Goal: Transaction & Acquisition: Purchase product/service

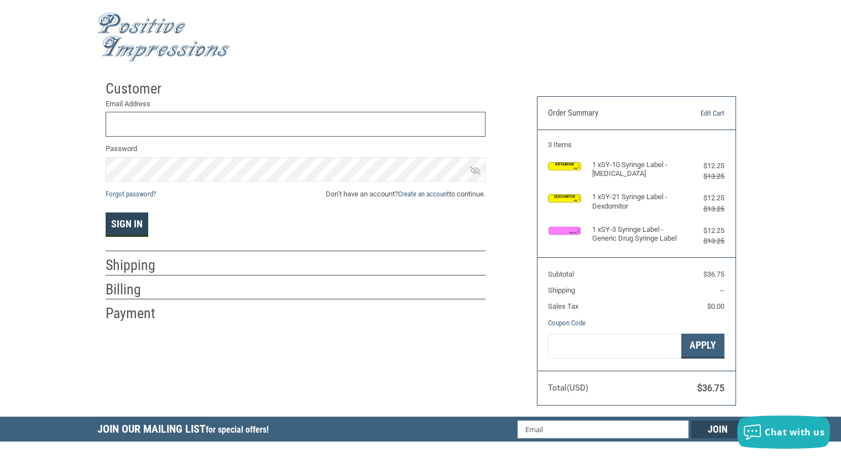
type input "[EMAIL_ADDRESS][DOMAIN_NAME]"
click at [138, 226] on button "Sign In" at bounding box center [127, 224] width 43 height 24
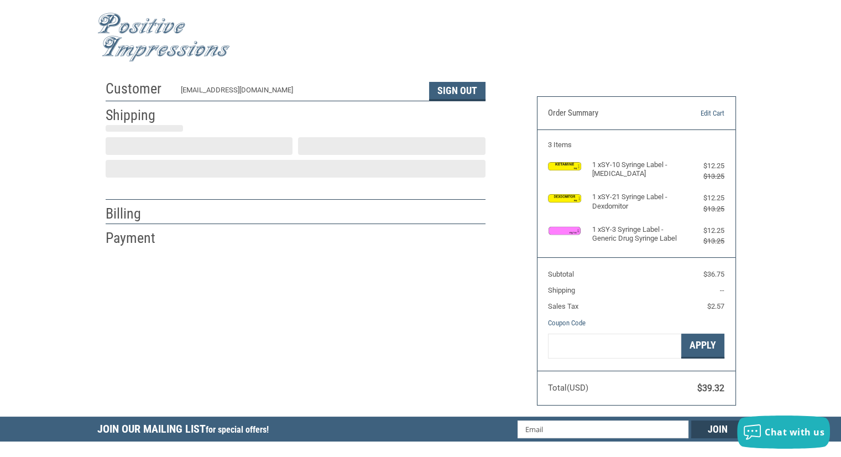
scroll to position [9, 0]
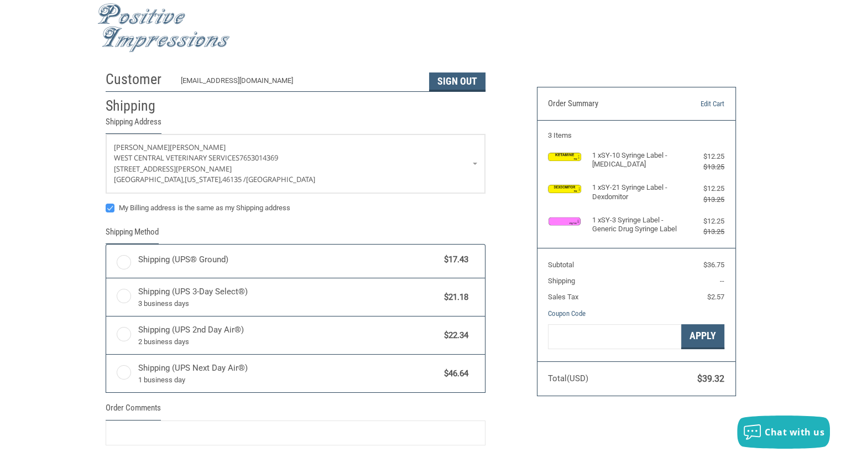
radio input "true"
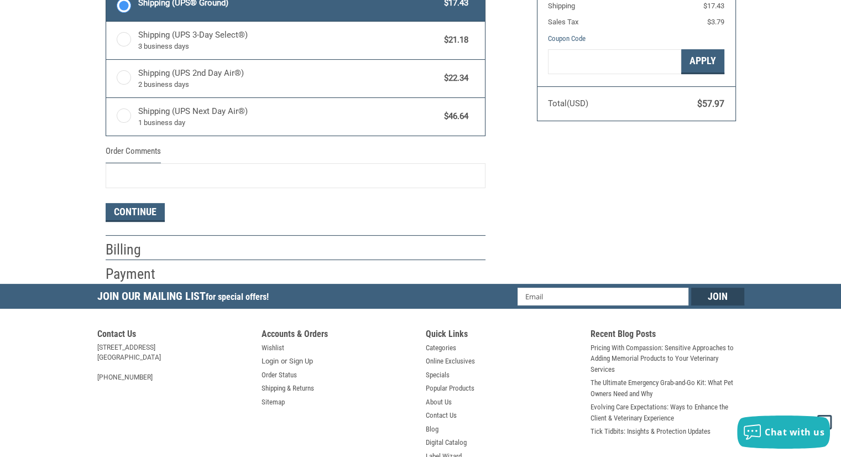
scroll to position [286, 0]
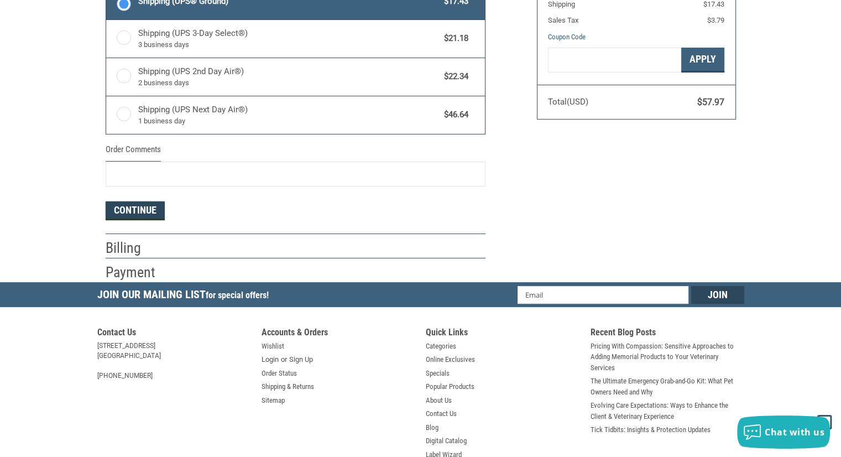
click at [138, 211] on button "Continue" at bounding box center [135, 210] width 59 height 19
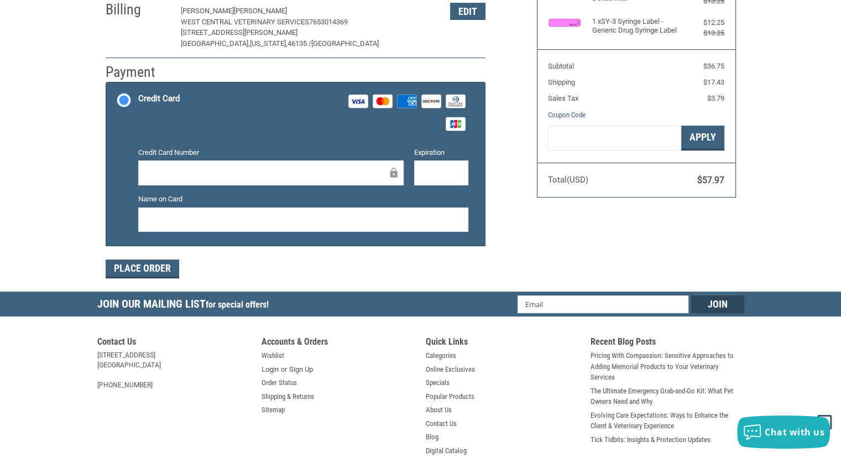
scroll to position [247, 0]
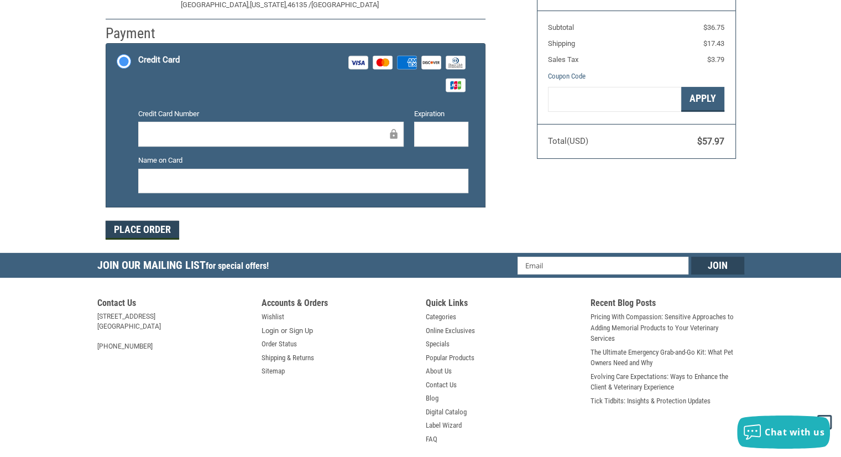
click at [142, 233] on button "Place Order" at bounding box center [143, 230] width 74 height 19
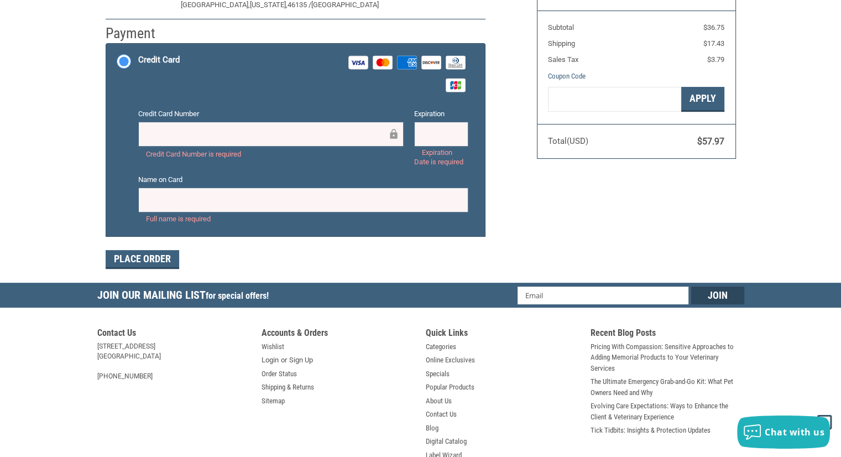
scroll to position [283, 0]
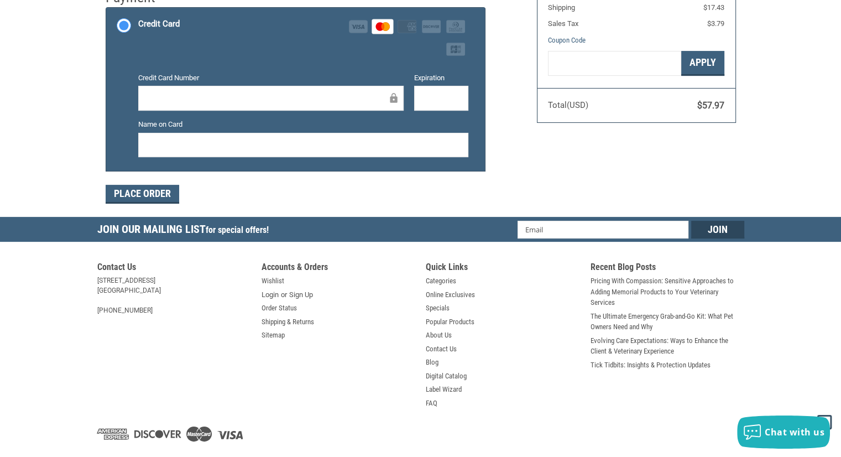
click at [77, 91] on div "Customer [EMAIL_ADDRESS][DOMAIN_NAME] Sign Out Shipping [PERSON_NAME] West Cent…" at bounding box center [420, 4] width 841 height 425
click at [258, 105] on div at bounding box center [270, 98] width 265 height 25
click at [64, 107] on div "Customer [EMAIL_ADDRESS][DOMAIN_NAME] Sign Out Shipping [PERSON_NAME] West Cent…" at bounding box center [420, 4] width 841 height 425
click at [135, 186] on button "Place Order" at bounding box center [143, 194] width 74 height 19
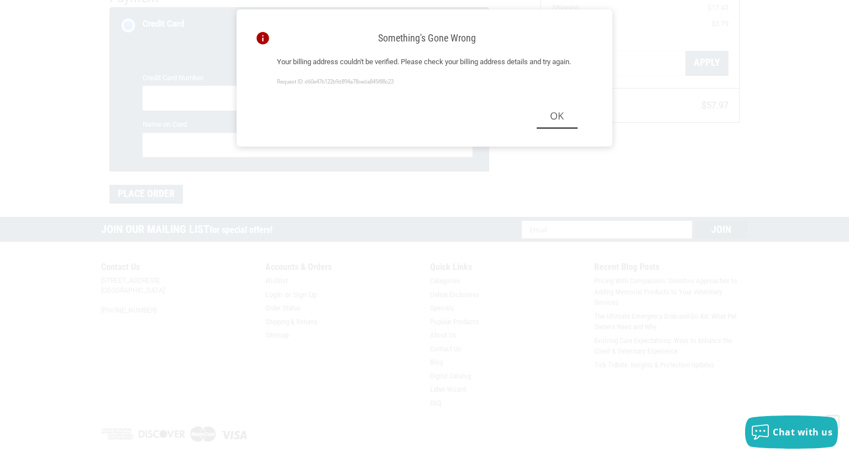
click at [555, 141] on div "Ok" at bounding box center [427, 116] width 327 height 49
click at [554, 129] on button "Ok" at bounding box center [557, 116] width 41 height 25
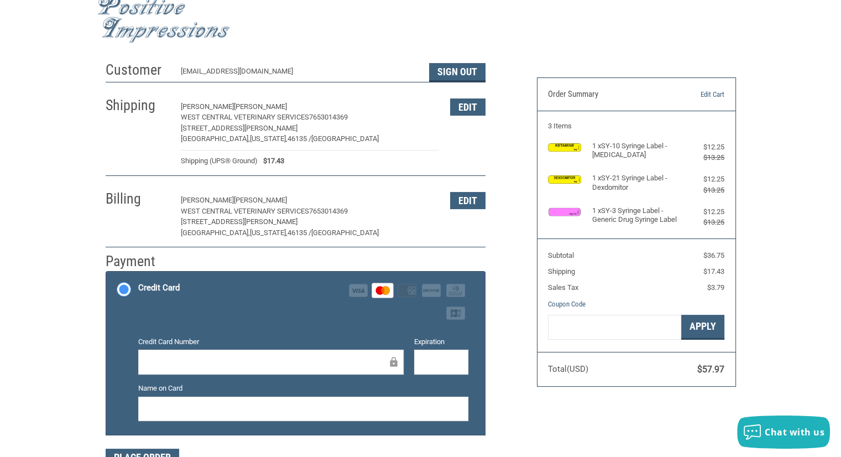
scroll to position [6, 0]
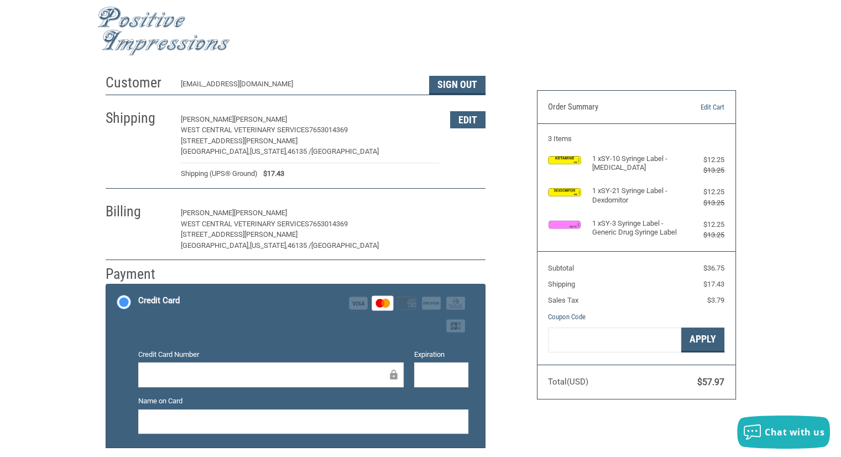
click at [471, 212] on button "Edit" at bounding box center [467, 213] width 35 height 17
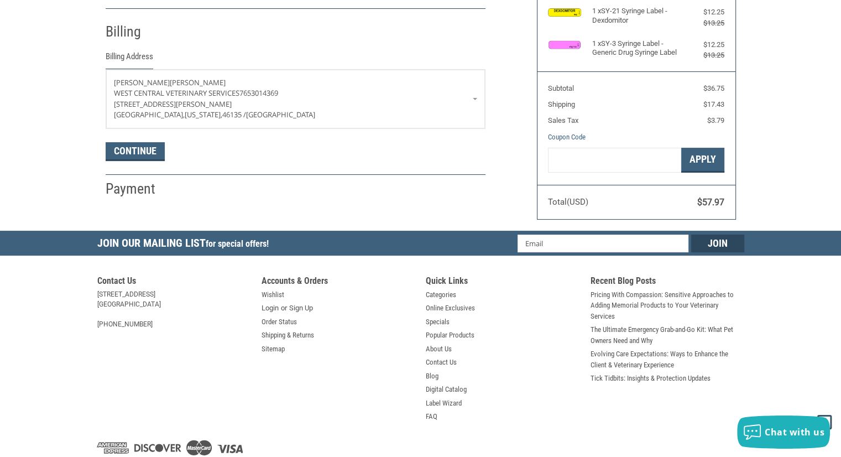
scroll to position [194, 0]
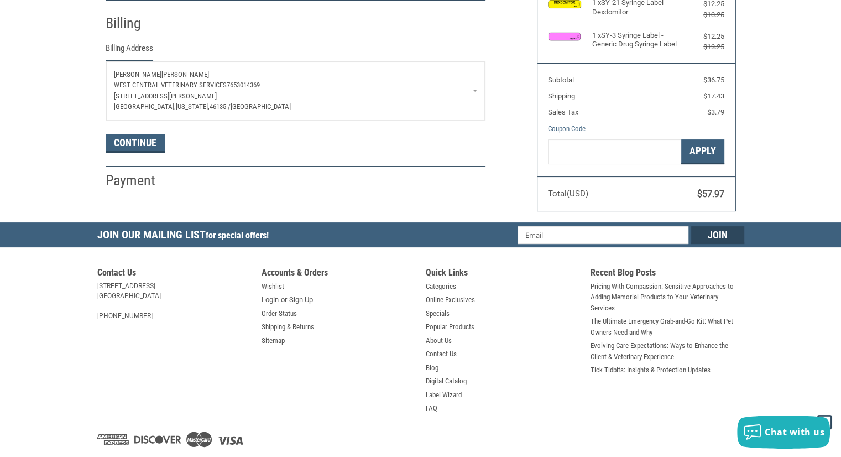
click at [474, 88] on p "West Central Veterinary Services 7653014369" at bounding box center [295, 85] width 363 height 11
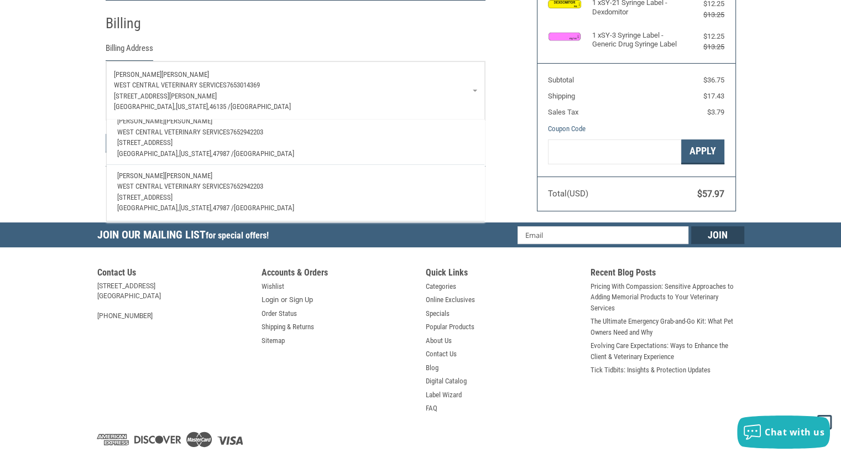
scroll to position [230, 0]
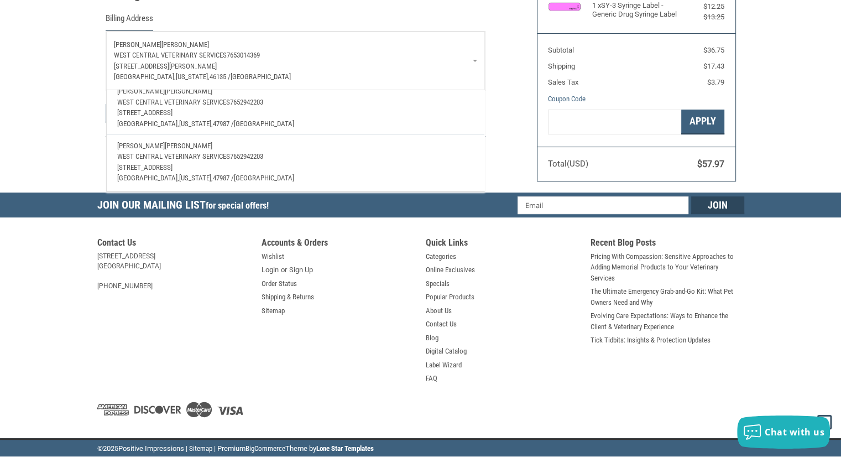
click at [252, 173] on p "[GEOGRAPHIC_DATA], [US_STATE], 47987 / [GEOGRAPHIC_DATA]" at bounding box center [295, 178] width 356 height 11
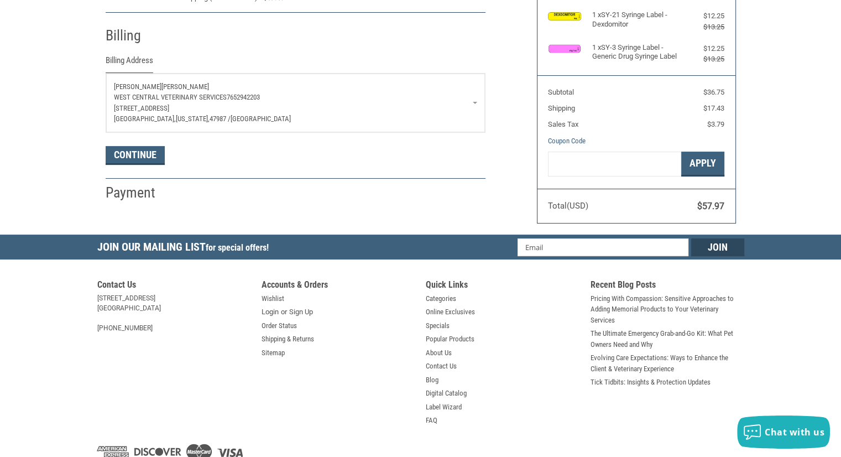
scroll to position [9, 0]
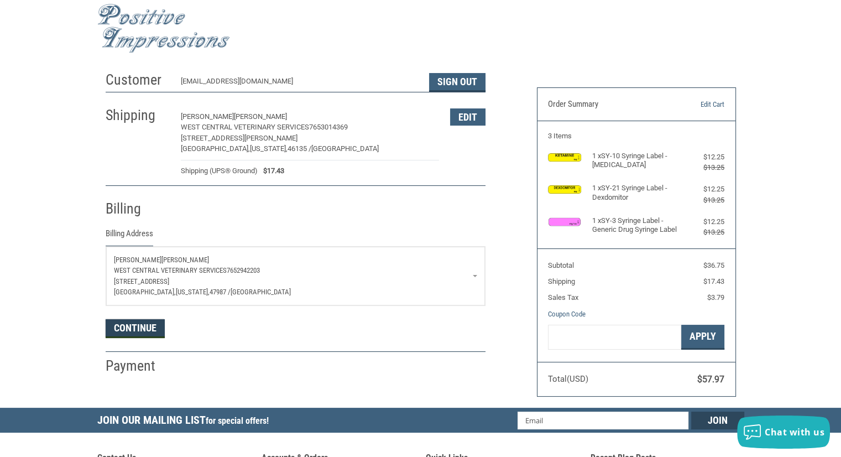
click at [123, 324] on button "Continue" at bounding box center [135, 328] width 59 height 19
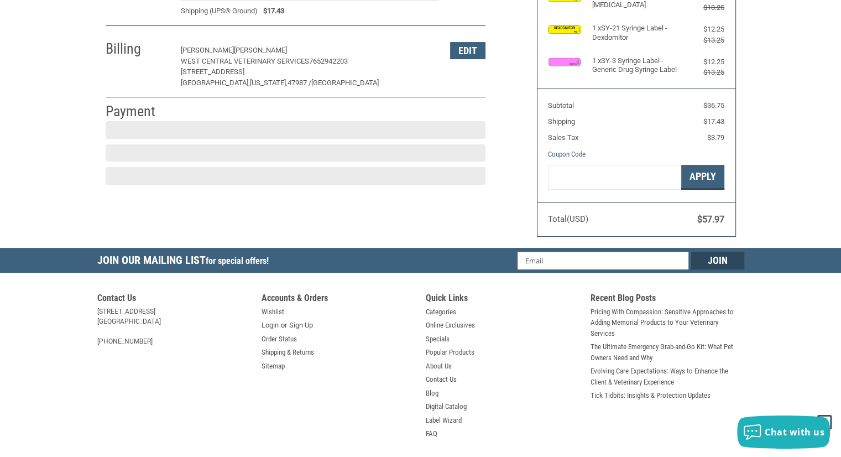
scroll to position [174, 0]
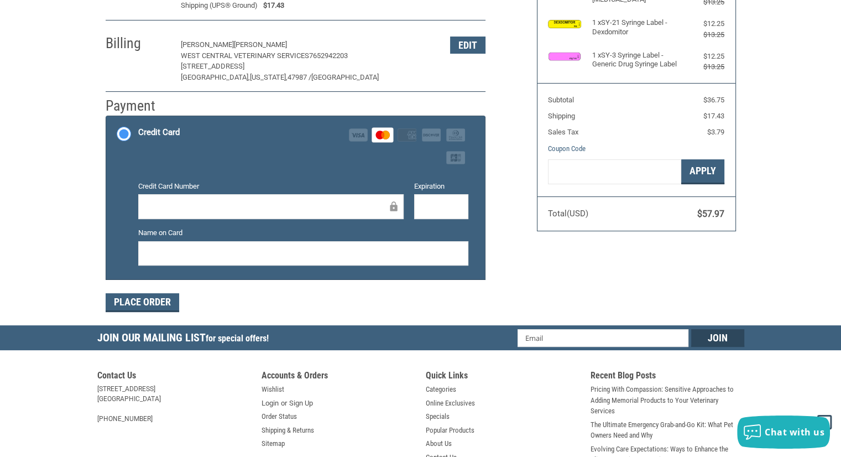
click at [301, 147] on div "Credit Card Visa Master Amex Discover Diners Club JCB" at bounding box center [303, 145] width 330 height 45
click at [107, 118] on input "Credit Card Visa Master Amex Discover Diners Club JCB" at bounding box center [106, 117] width 1 height 1
click at [155, 299] on button "Place Order" at bounding box center [143, 302] width 74 height 19
